Goal: Task Accomplishment & Management: Complete application form

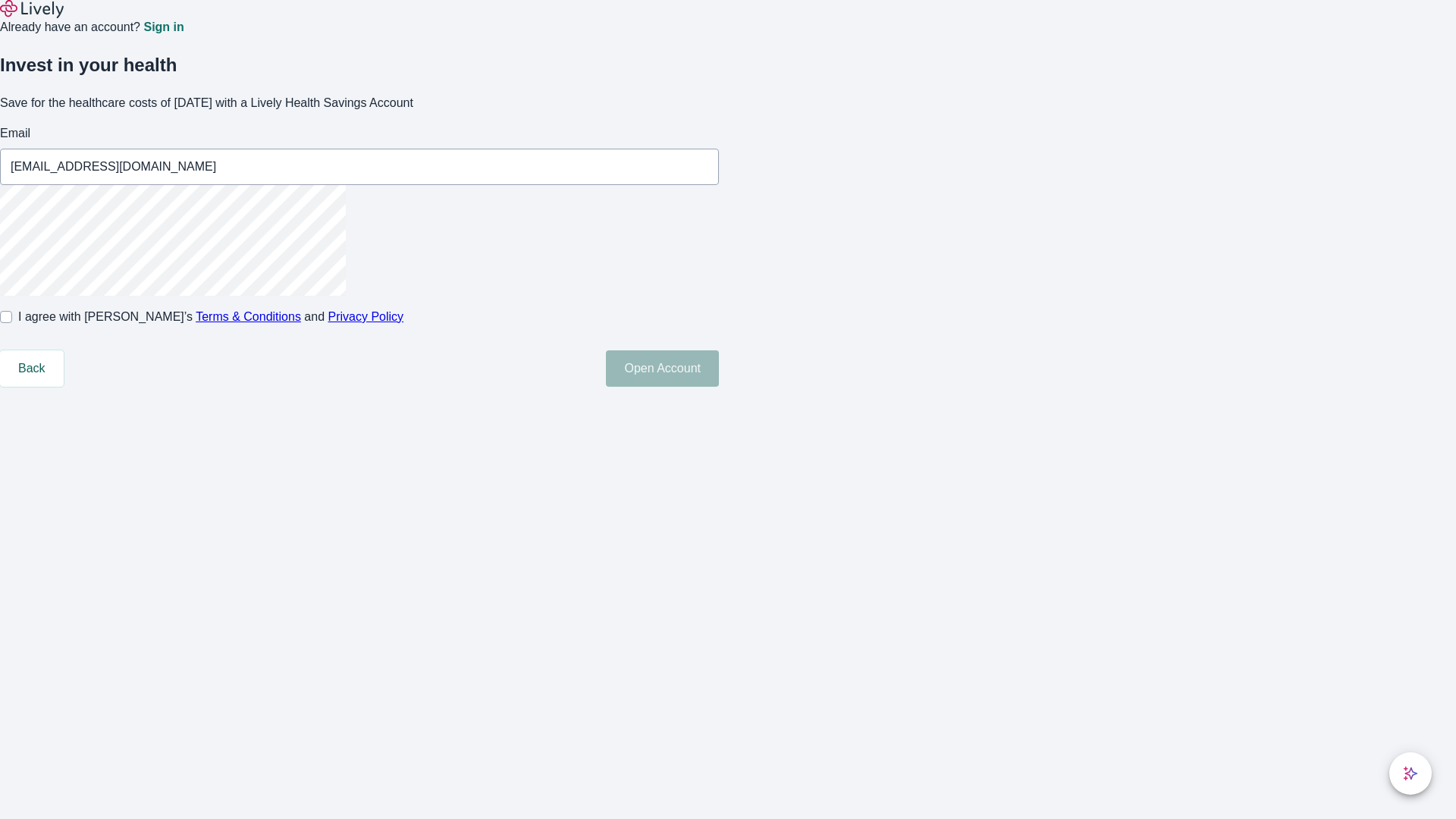
click at [13, 323] on input "I agree with Lively’s Terms & Conditions and Privacy Policy" at bounding box center [6, 317] width 13 height 13
checkbox input "true"
click at [719, 386] on button "Open Account" at bounding box center [662, 368] width 113 height 37
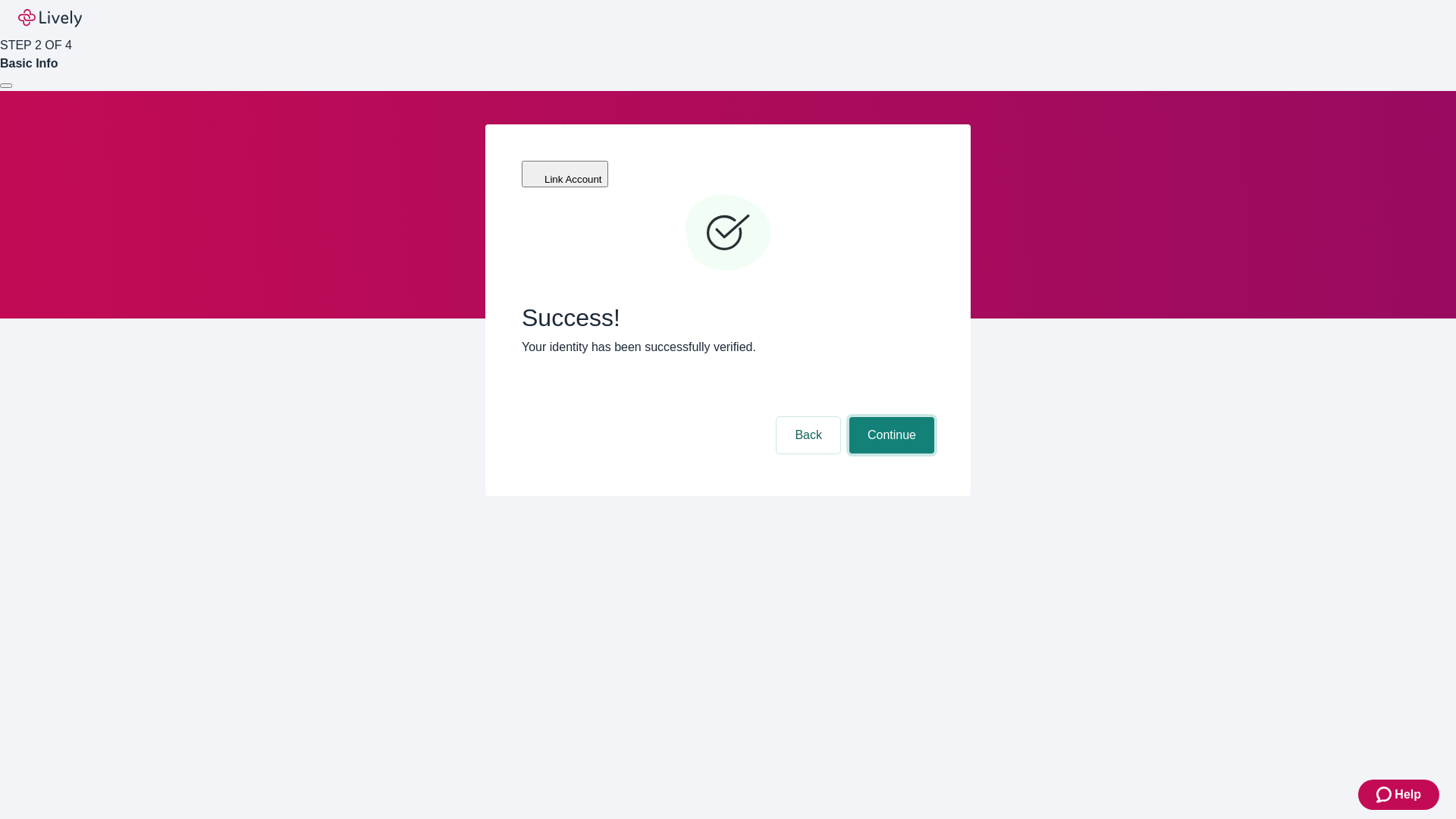
click at [890, 417] on button "Continue" at bounding box center [892, 435] width 85 height 37
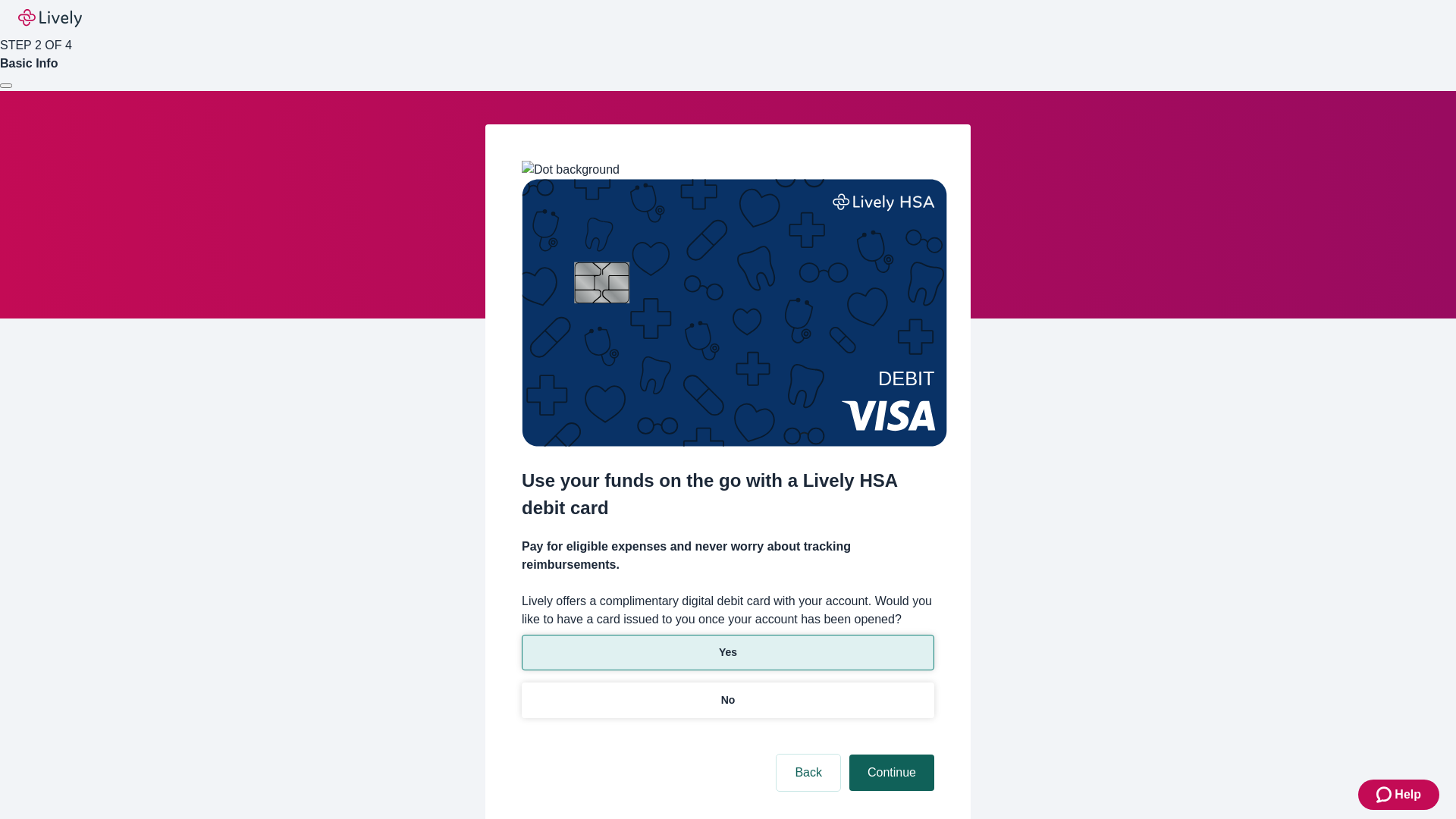
click at [727, 645] on p "Yes" at bounding box center [728, 653] width 18 height 16
click at [890, 755] on button "Continue" at bounding box center [892, 773] width 85 height 37
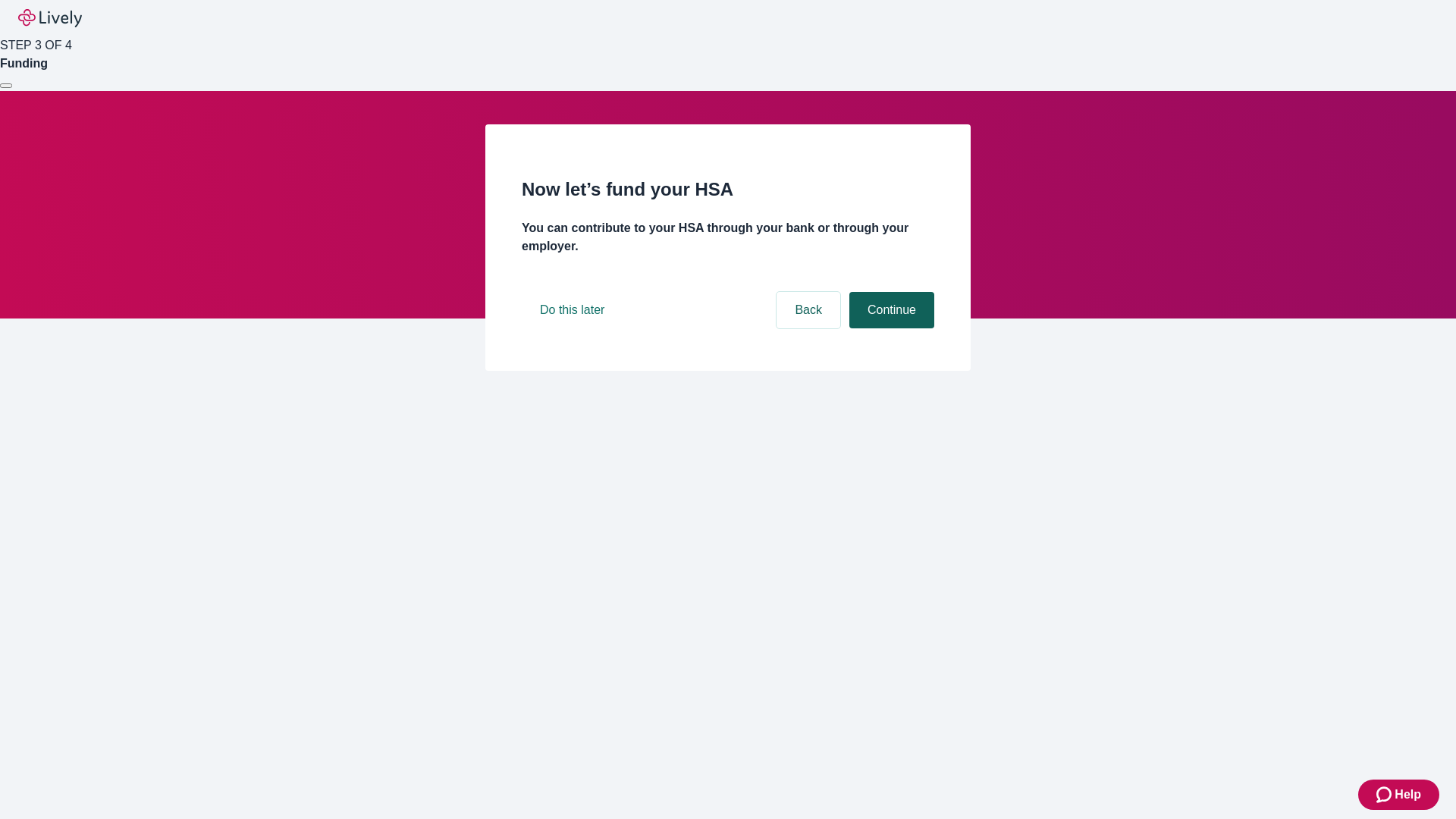
click at [890, 328] on button "Continue" at bounding box center [892, 309] width 85 height 37
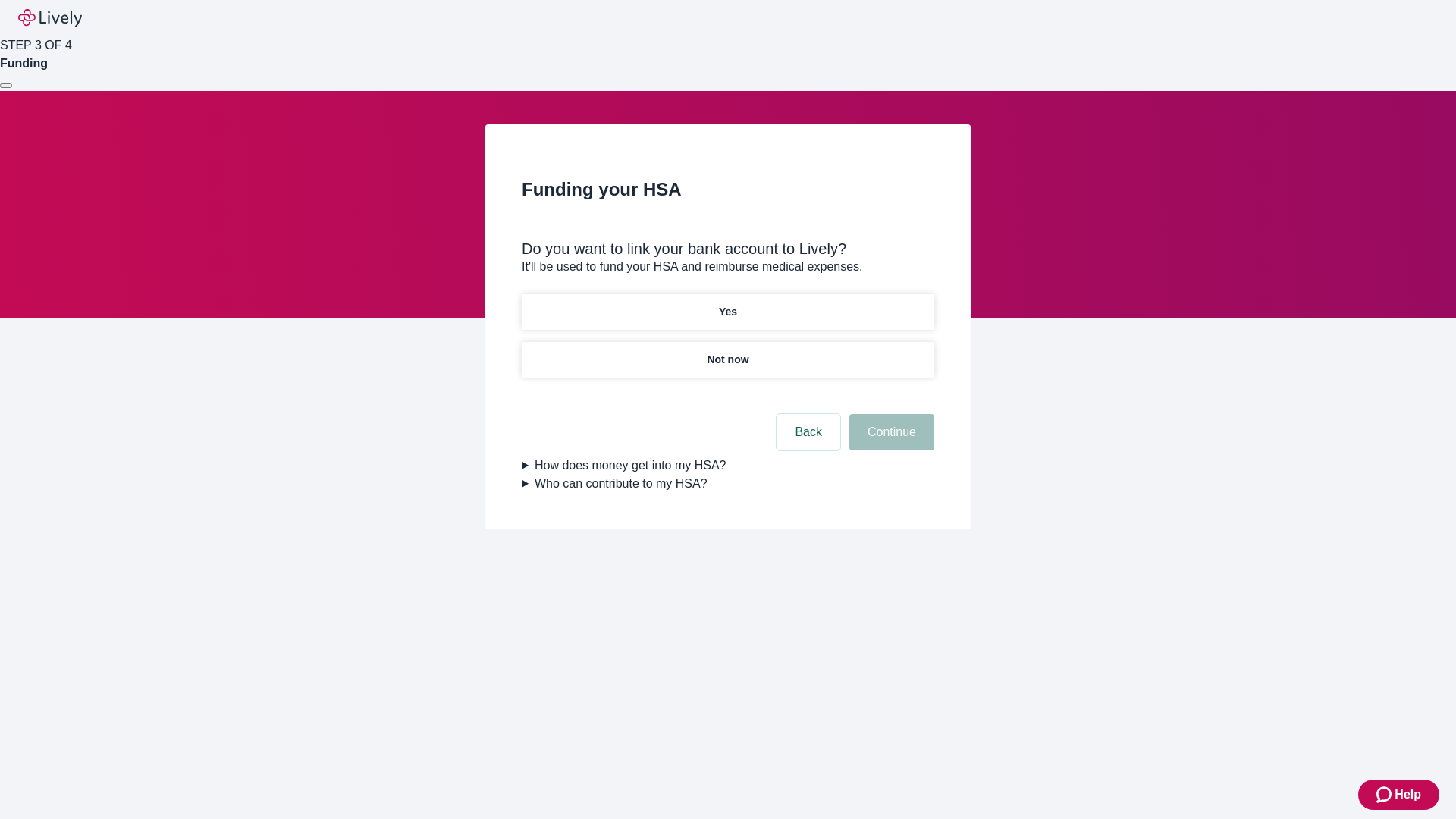
click at [727, 351] on p "Not now" at bounding box center [727, 359] width 42 height 16
click at [890, 441] on button "Continue" at bounding box center [892, 432] width 85 height 37
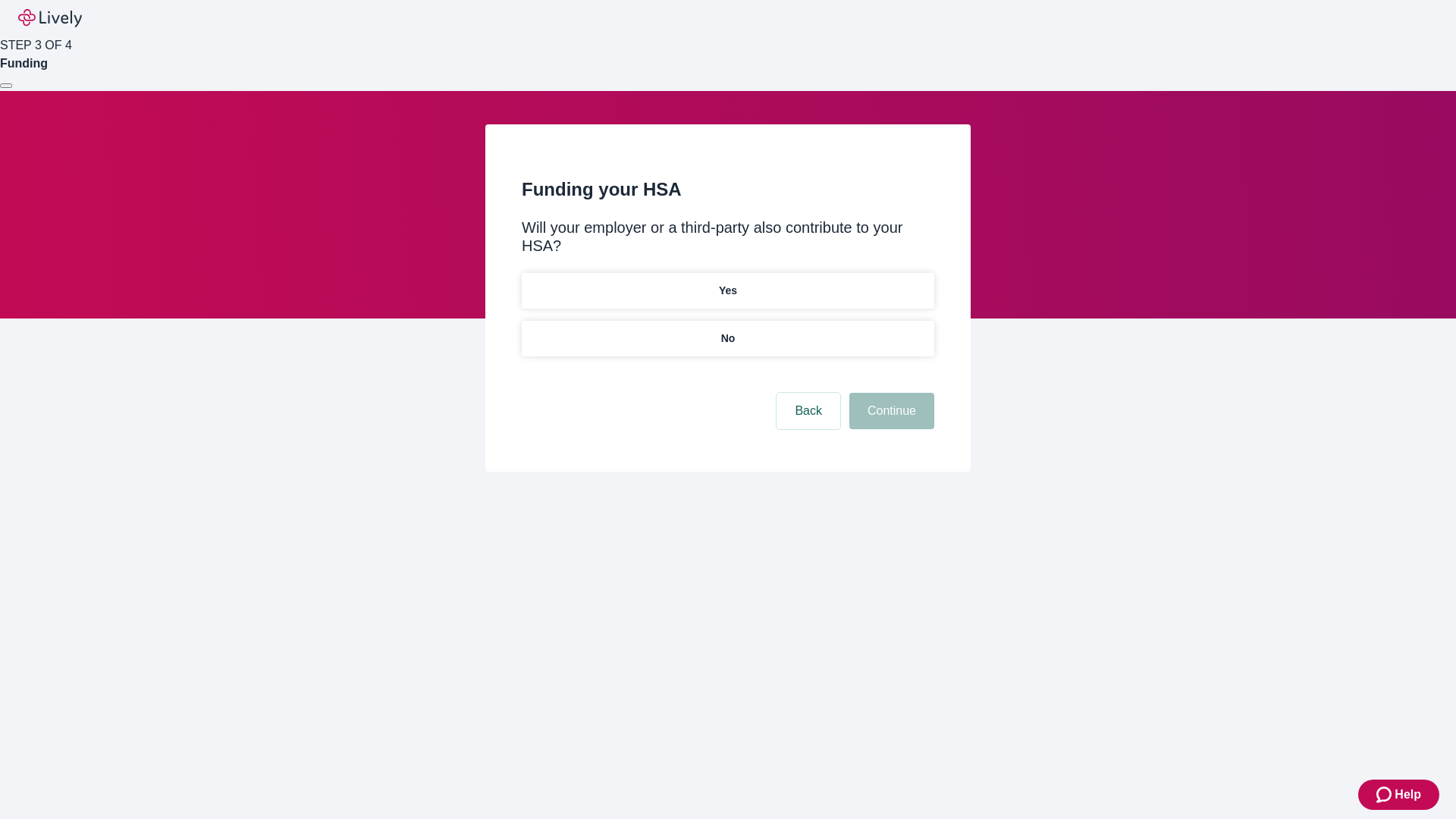
click at [727, 331] on p "No" at bounding box center [728, 339] width 14 height 16
click at [890, 393] on button "Continue" at bounding box center [892, 410] width 85 height 37
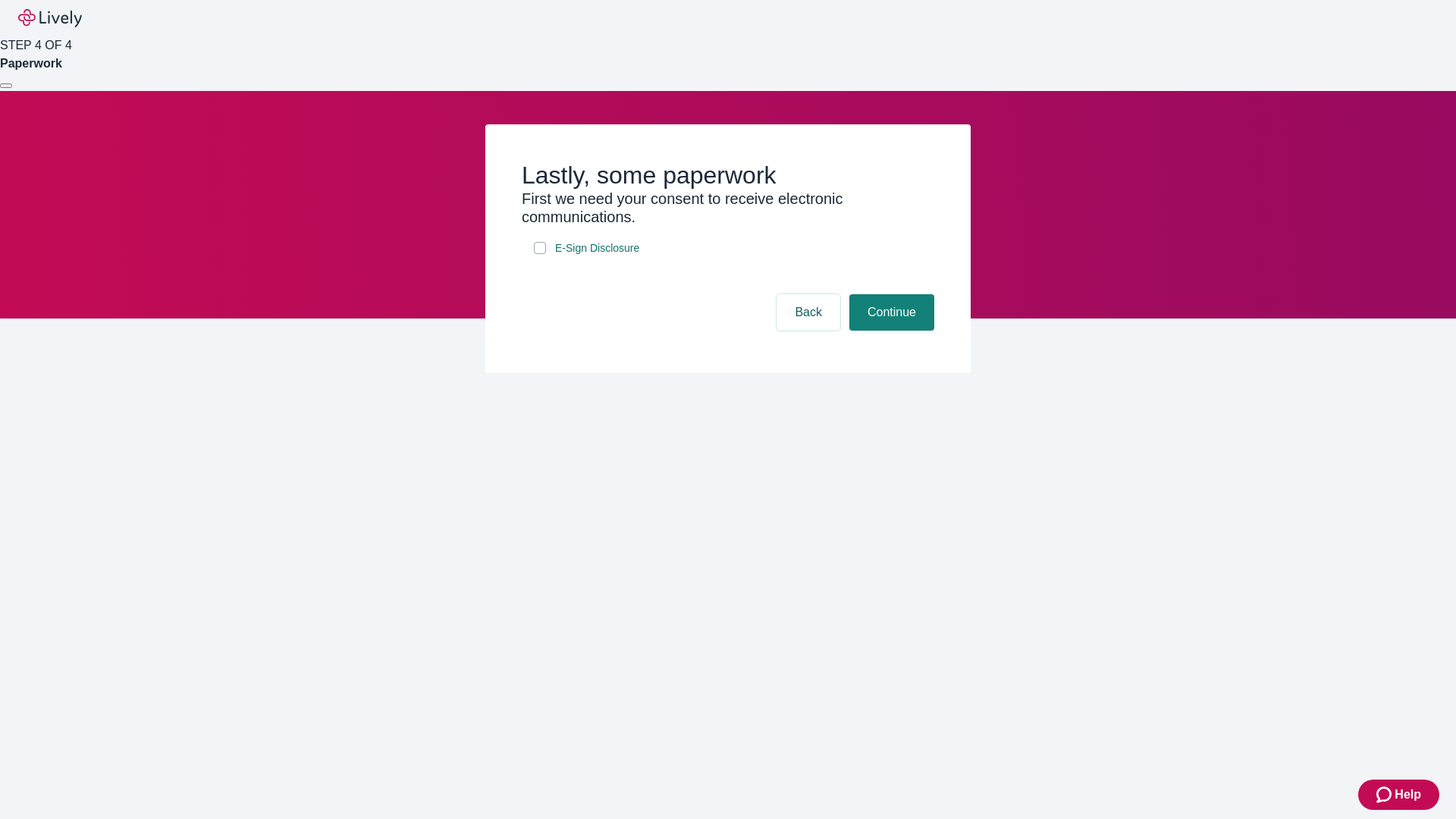
click at [540, 254] on input "E-Sign Disclosure" at bounding box center [540, 248] width 13 height 13
checkbox input "true"
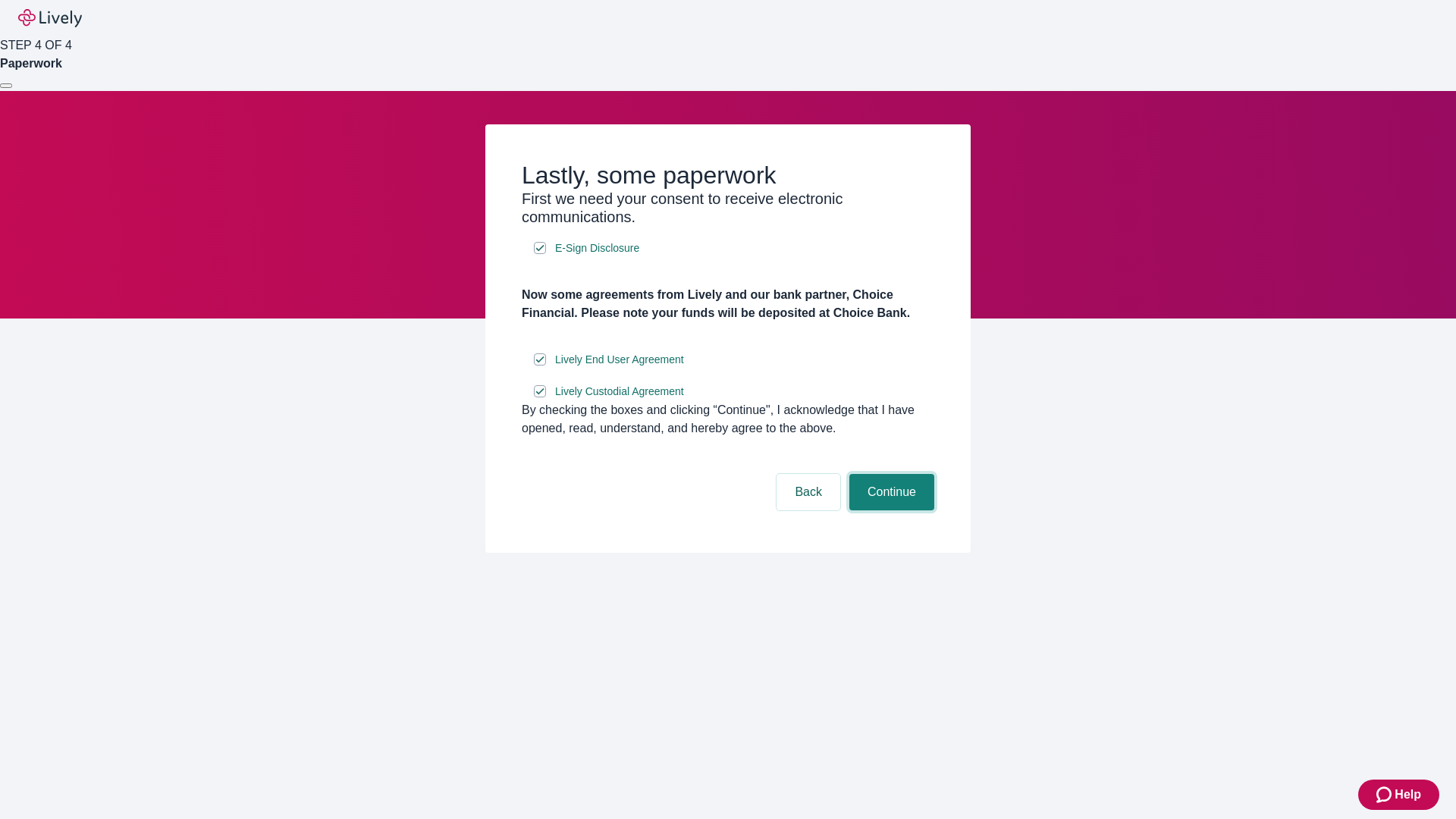
click at [890, 511] on button "Continue" at bounding box center [892, 492] width 85 height 37
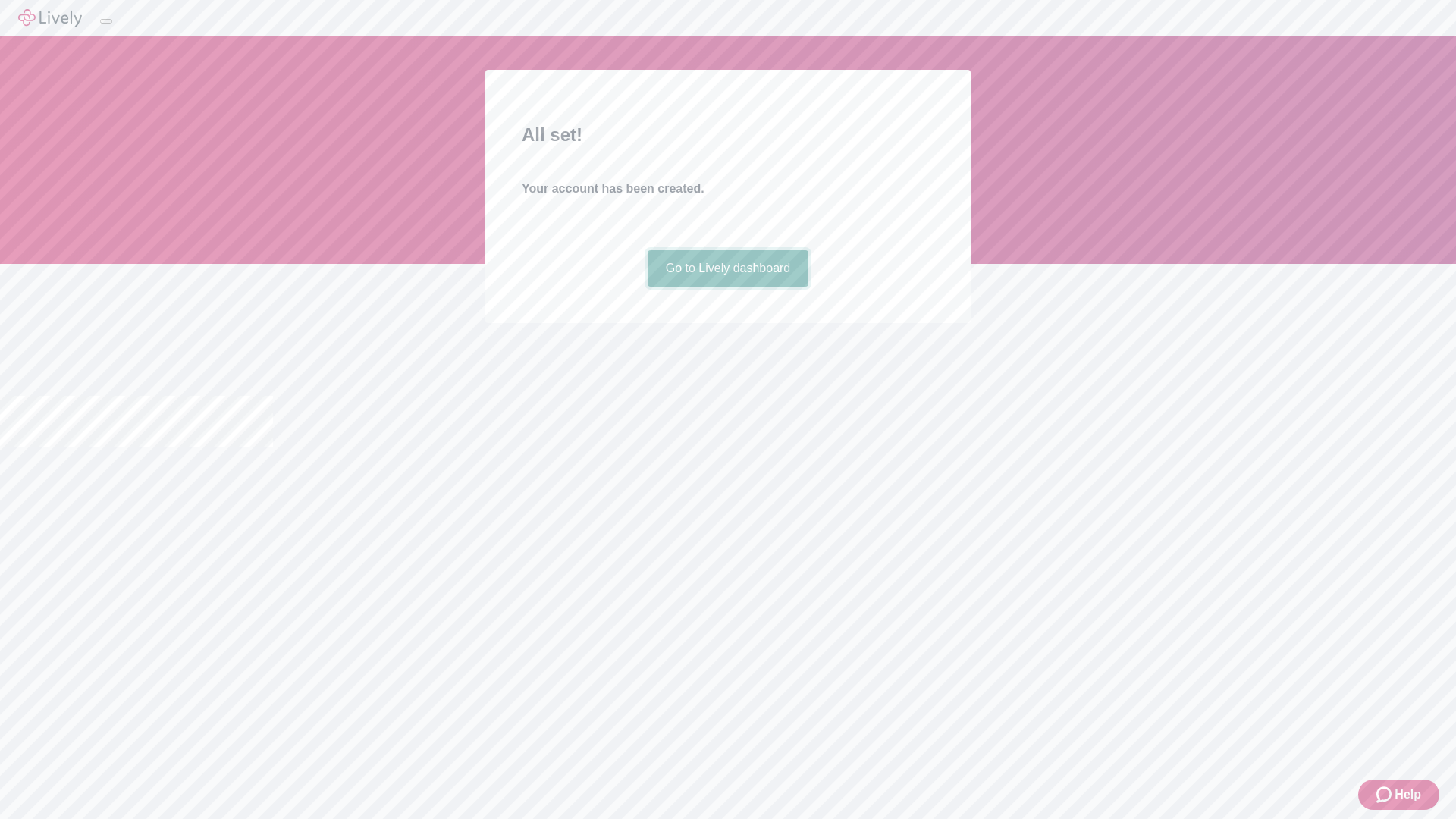
click at [727, 286] on link "Go to Lively dashboard" at bounding box center [728, 268] width 162 height 37
